Goal: Find specific page/section: Find specific page/section

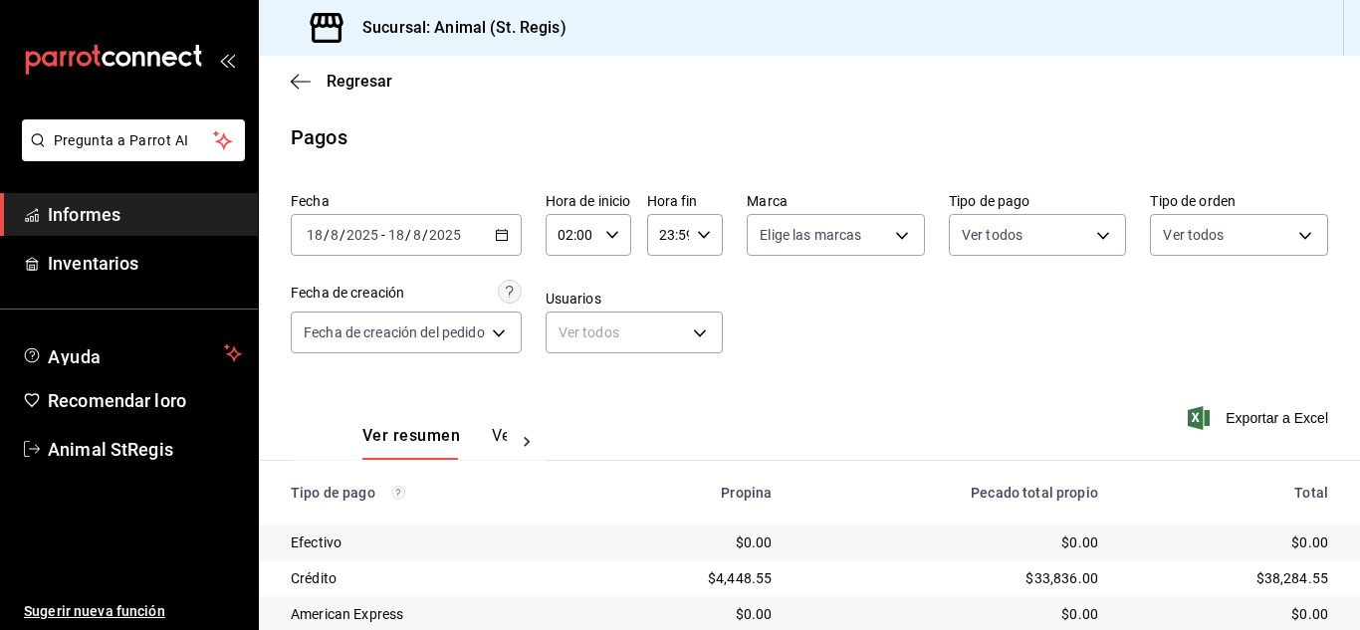
scroll to position [250, 0]
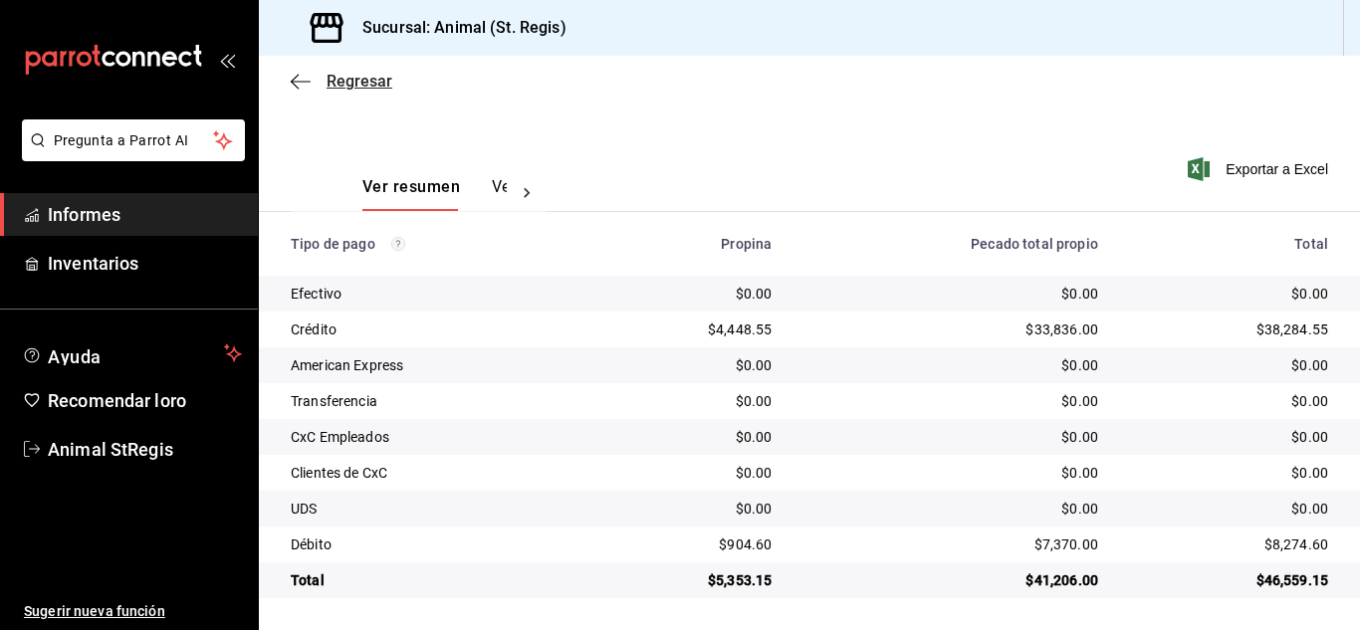
click at [354, 78] on font "Regresar" at bounding box center [360, 81] width 66 height 19
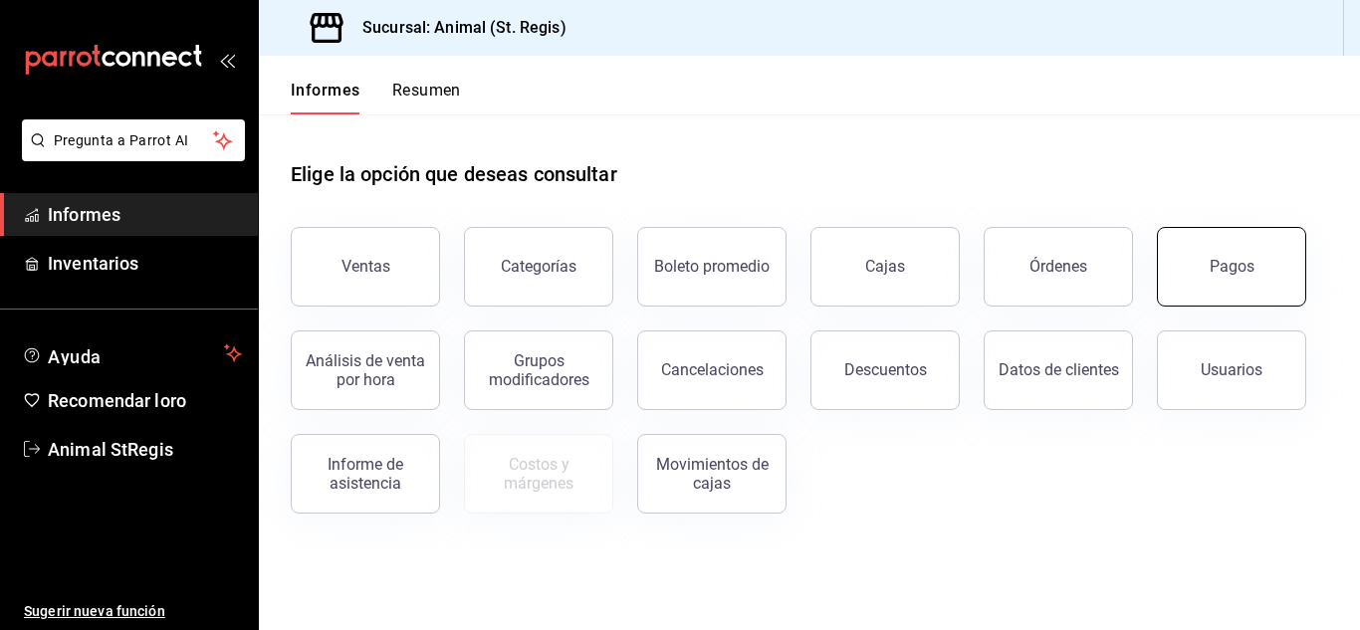
click at [1226, 254] on button "Pagos" at bounding box center [1231, 267] width 149 height 80
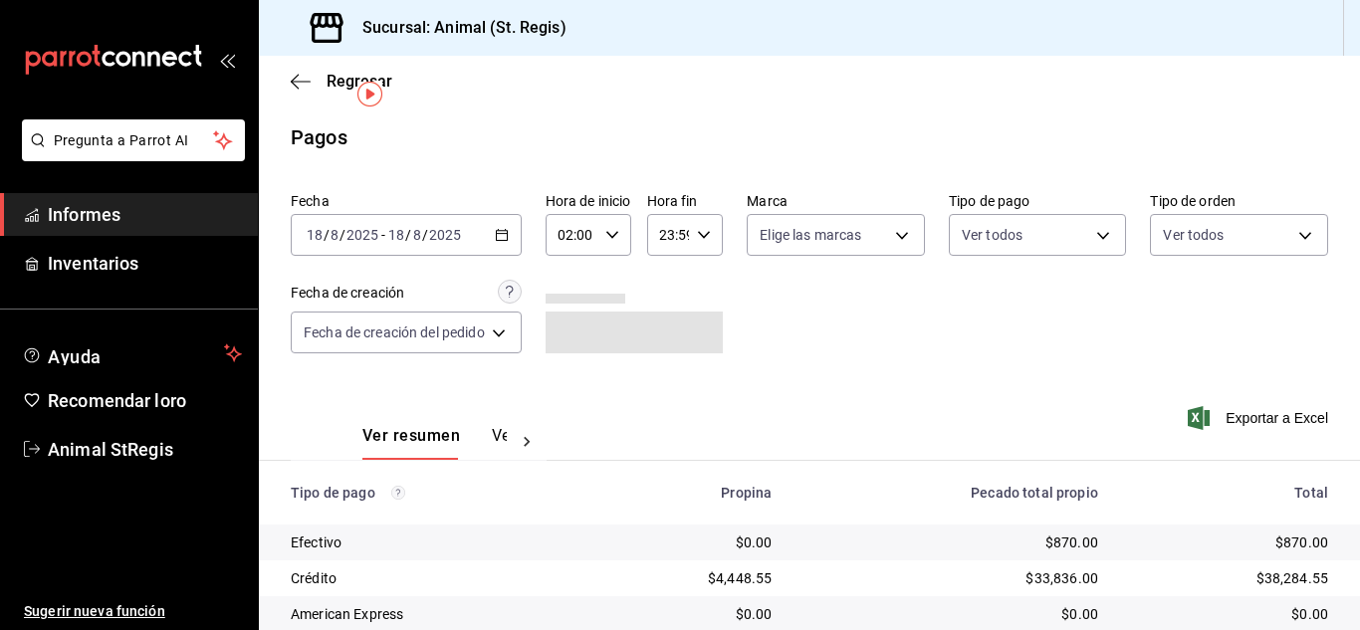
scroll to position [250, 0]
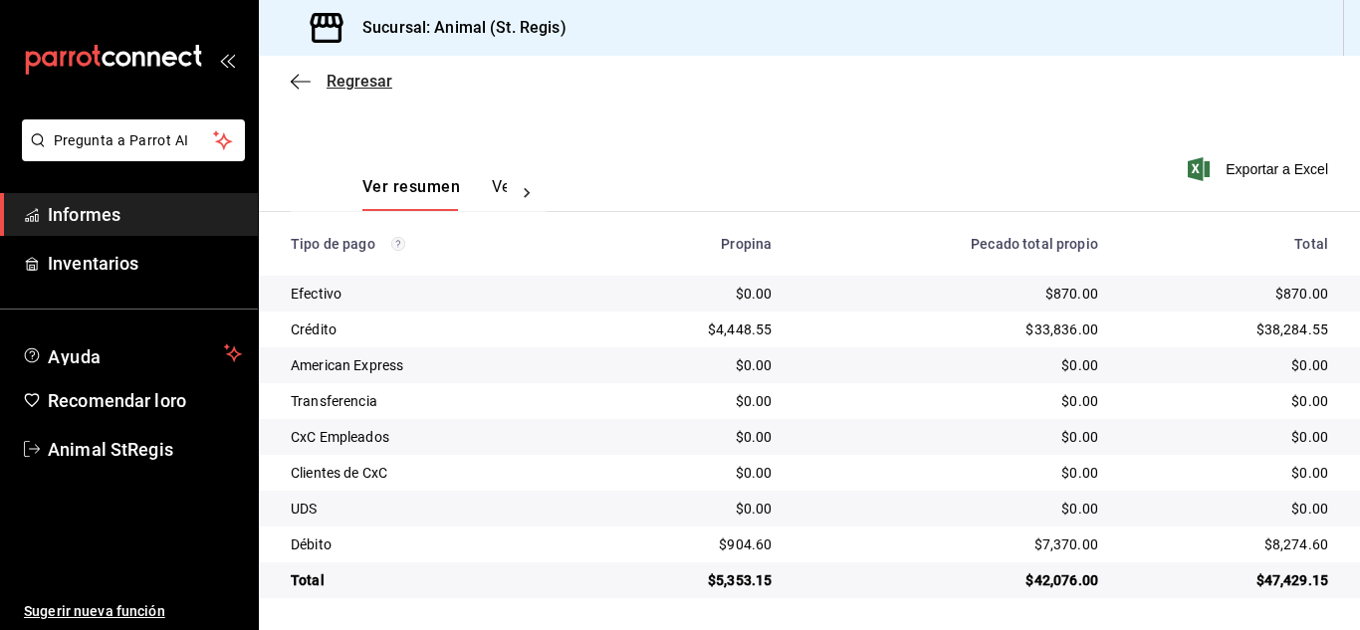
click at [346, 78] on font "Regresar" at bounding box center [360, 81] width 66 height 19
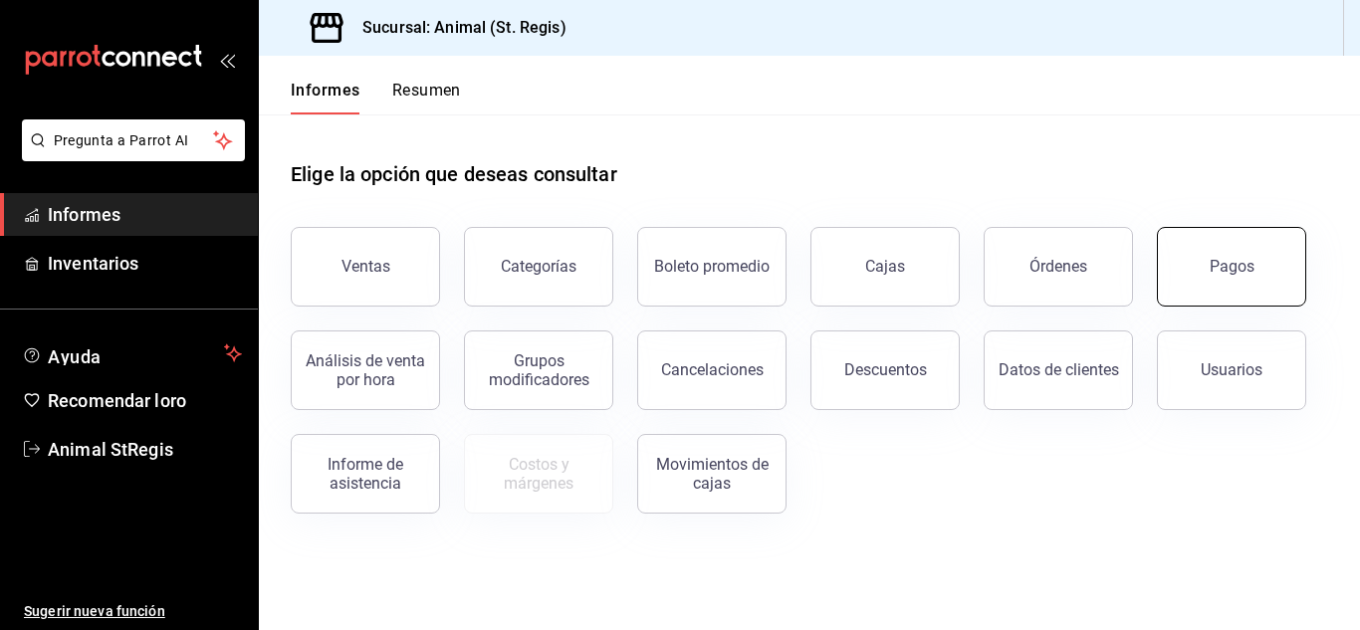
click at [1209, 270] on button "Pagos" at bounding box center [1231, 267] width 149 height 80
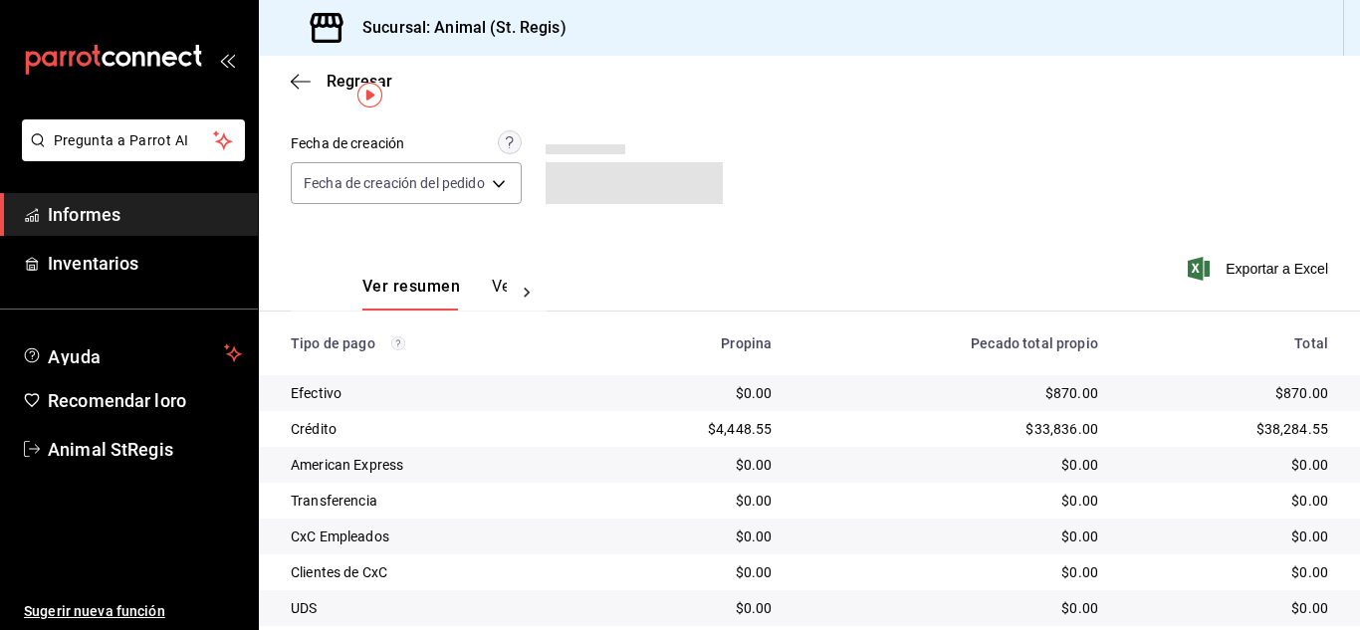
scroll to position [250, 0]
